Goal: Book appointment/travel/reservation

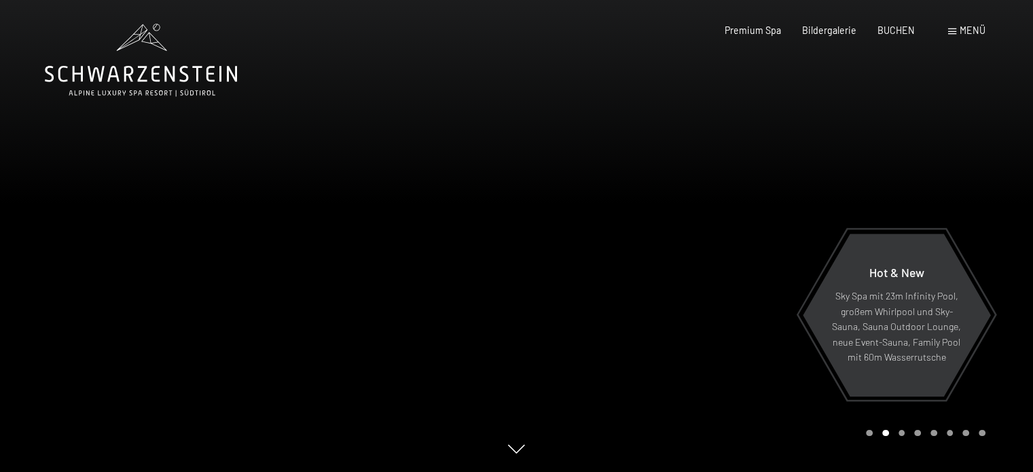
click at [965, 37] on div "Menü" at bounding box center [966, 31] width 37 height 14
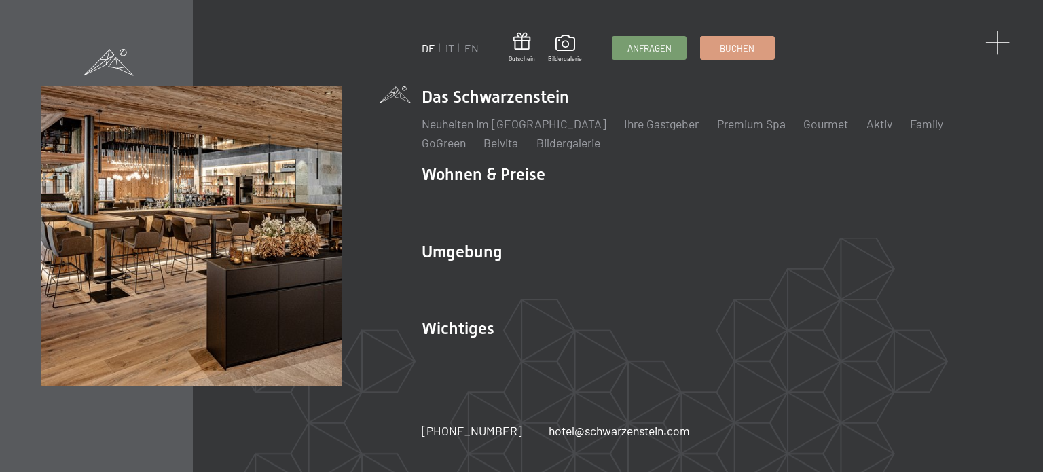
click at [1001, 41] on span at bounding box center [998, 43] width 25 height 25
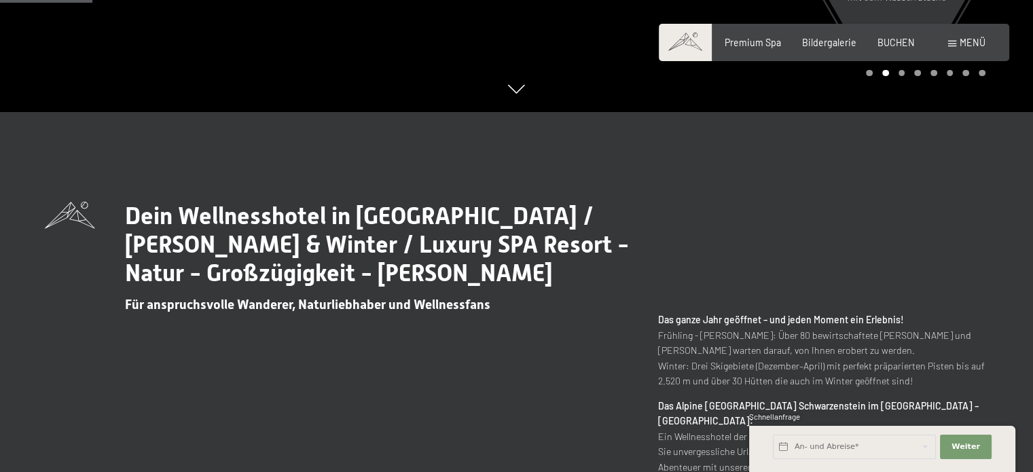
scroll to position [68, 0]
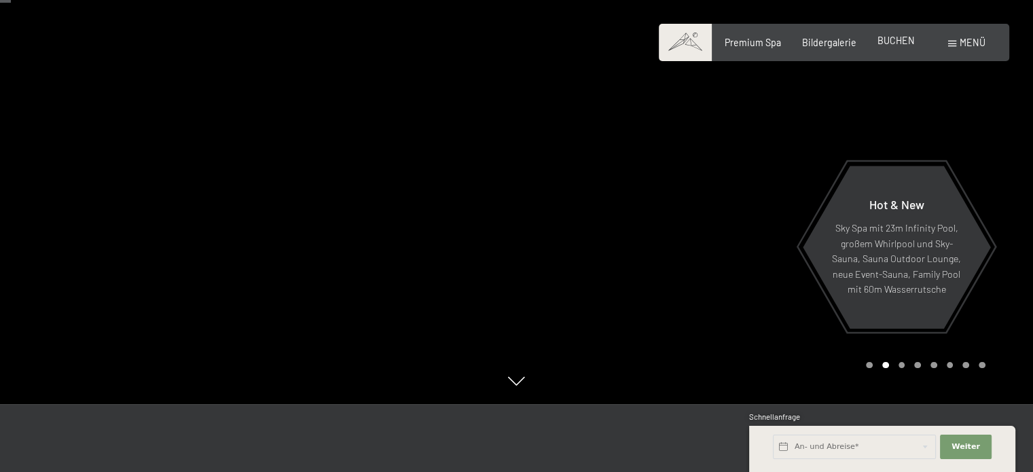
click at [901, 43] on span "BUCHEN" at bounding box center [896, 41] width 37 height 12
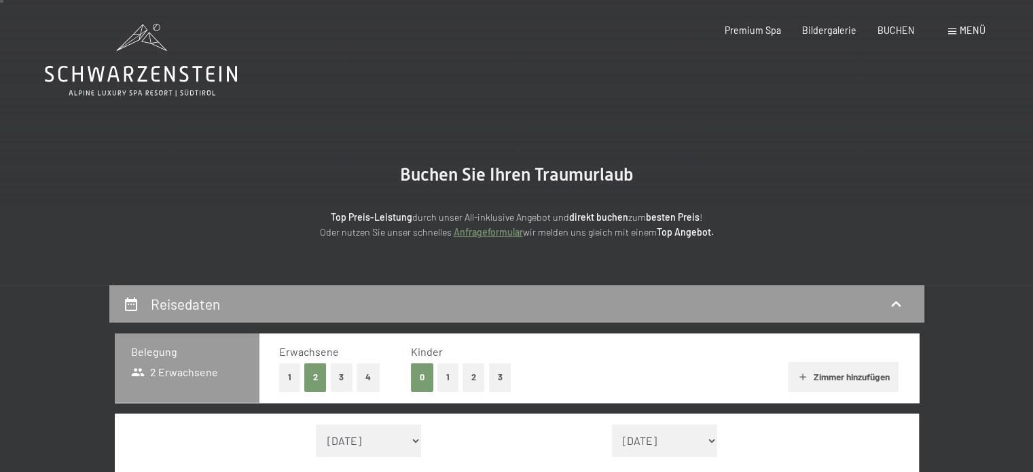
scroll to position [272, 0]
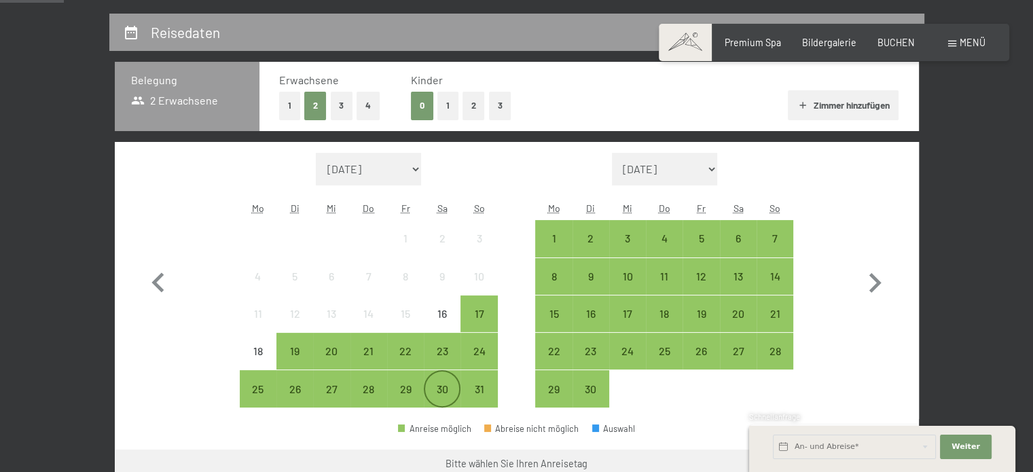
click at [430, 384] on div "30" at bounding box center [442, 401] width 34 height 34
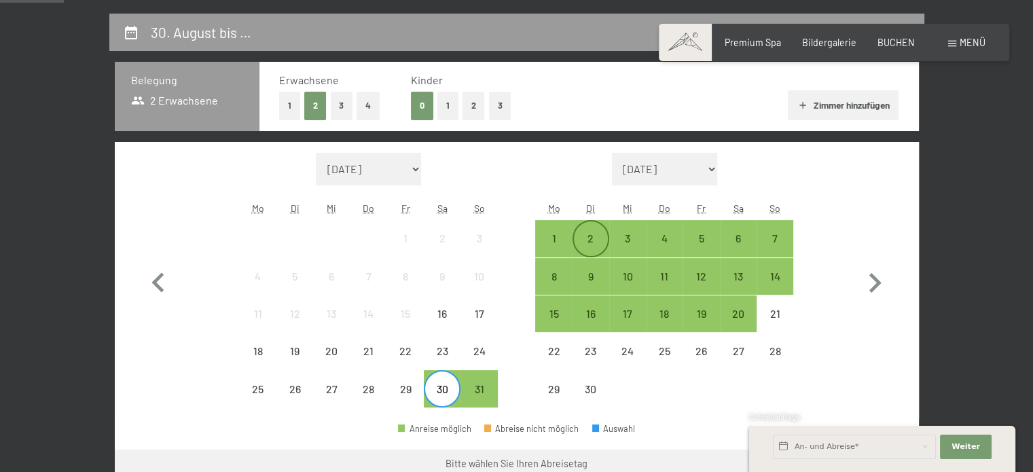
click at [581, 243] on div "2" at bounding box center [591, 250] width 34 height 34
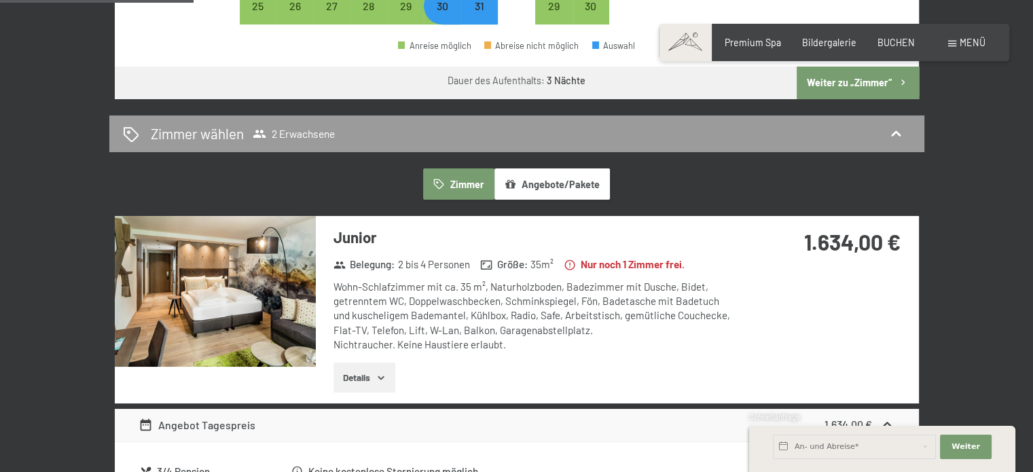
scroll to position [679, 0]
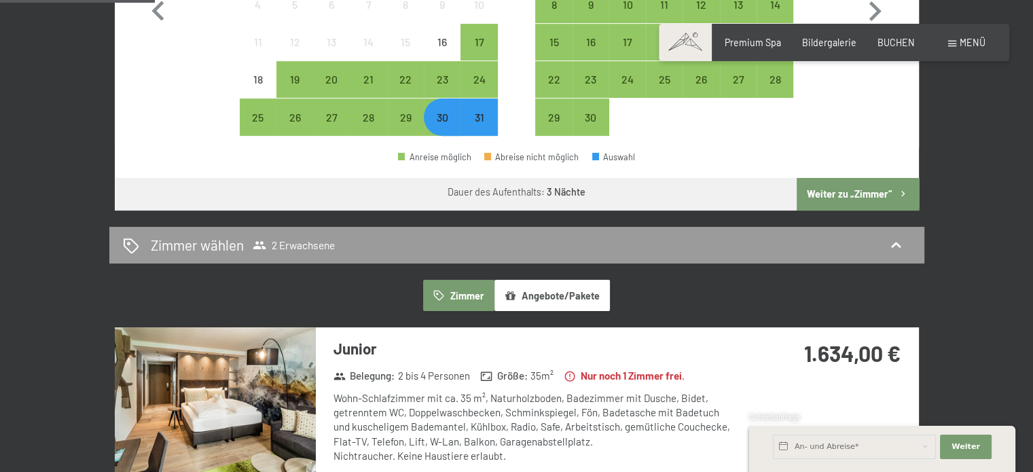
click at [819, 198] on button "Weiter zu „Zimmer“" at bounding box center [858, 194] width 122 height 33
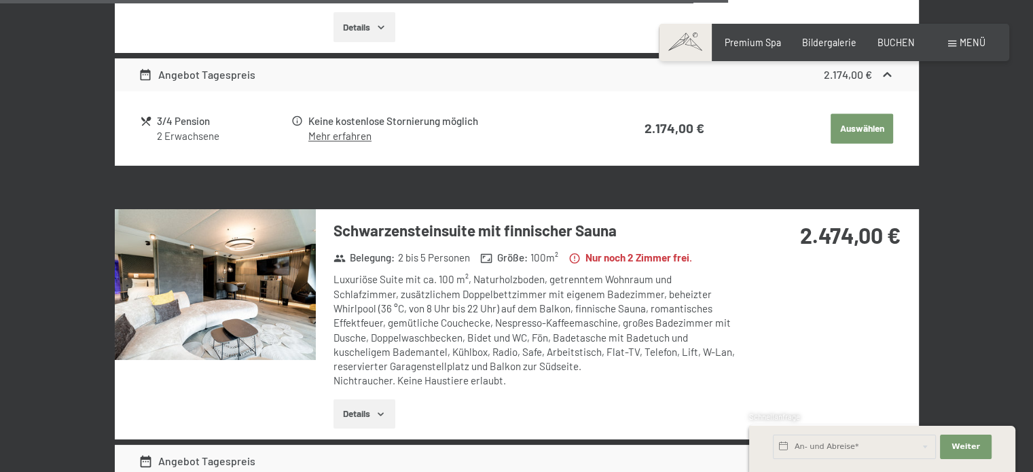
scroll to position [2255, 0]
